Goal: Find specific page/section: Find specific page/section

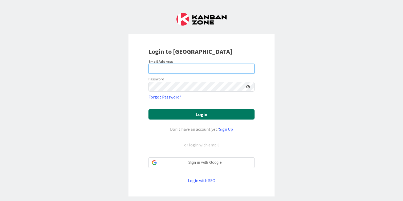
type input "[PERSON_NAME][EMAIL_ADDRESS][DOMAIN_NAME]"
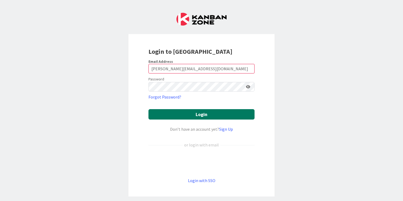
click at [215, 115] on button "Login" at bounding box center [202, 114] width 106 height 10
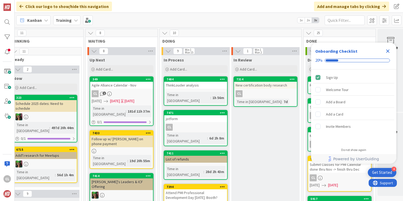
scroll to position [0, 231]
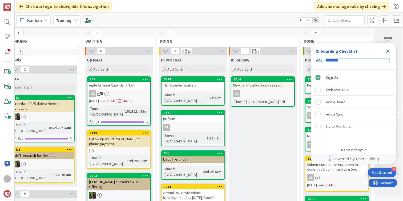
click at [391, 51] on div "Close Checklist" at bounding box center [388, 51] width 9 height 9
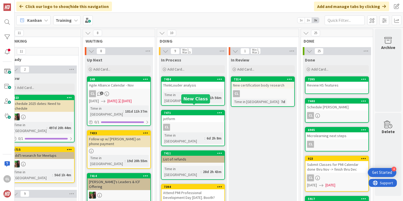
scroll to position [0, 0]
click at [187, 116] on div "jotform" at bounding box center [193, 119] width 63 height 7
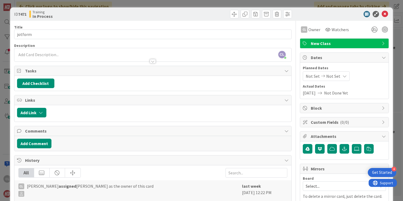
click at [154, 53] on div "[PERSON_NAME] [PERSON_NAME] just joined" at bounding box center [152, 54] width 277 height 13
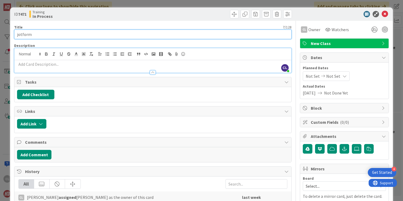
click at [151, 36] on input "jotform" at bounding box center [153, 35] width 278 height 10
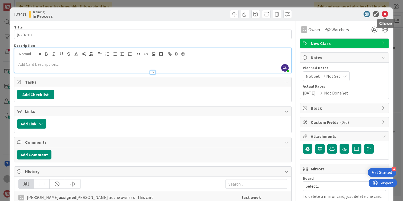
click at [385, 11] on icon at bounding box center [385, 14] width 6 height 6
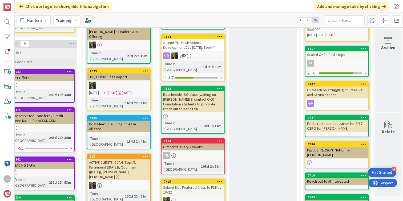
scroll to position [151, 231]
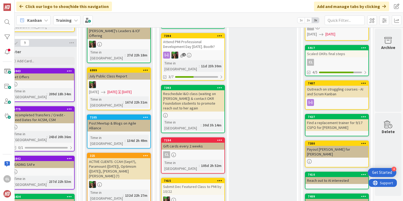
click at [203, 143] on div "Gift cards every 2 weeks" at bounding box center [193, 146] width 63 height 7
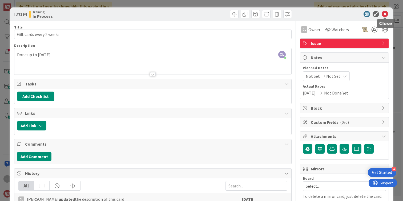
click at [387, 16] on icon at bounding box center [385, 14] width 6 height 6
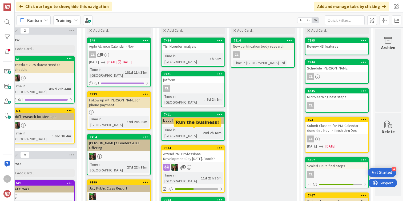
scroll to position [0, 231]
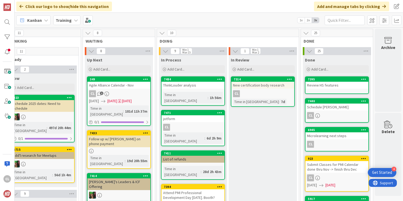
click at [192, 23] on div "Kanban Training 1x 2x 3x" at bounding box center [209, 20] width 389 height 15
click at [142, 42] on span "WAITING" at bounding box center [116, 40] width 63 height 5
